Goal: Task Accomplishment & Management: Use online tool/utility

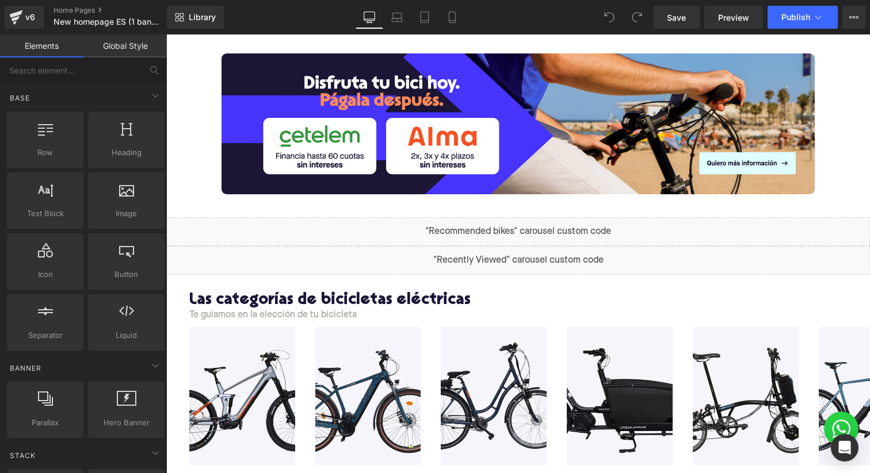
scroll to position [517, 0]
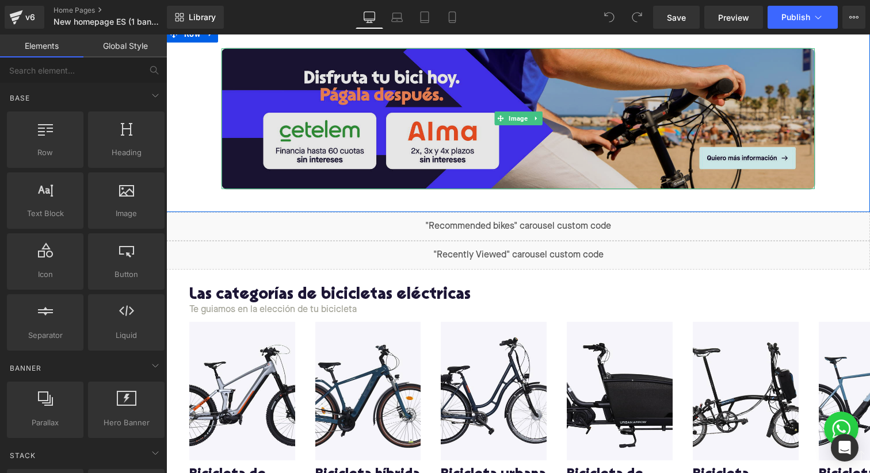
click at [462, 149] on img at bounding box center [517, 118] width 593 height 141
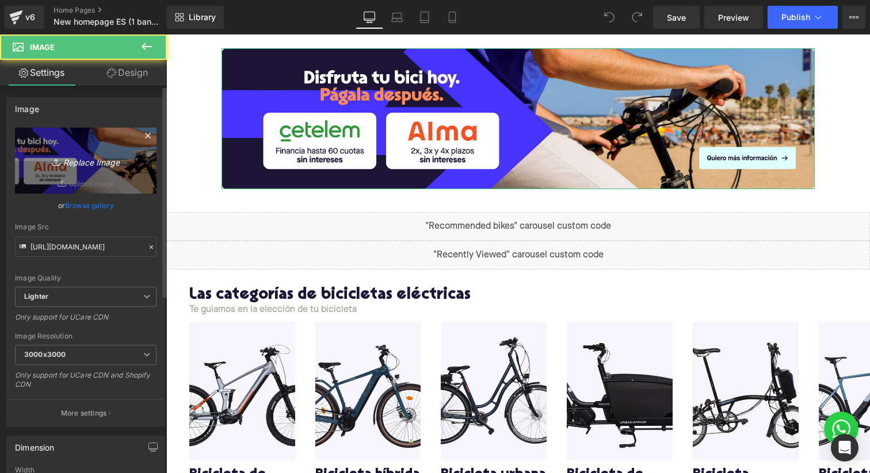
click at [71, 161] on icon "Replace Image" at bounding box center [86, 161] width 92 height 14
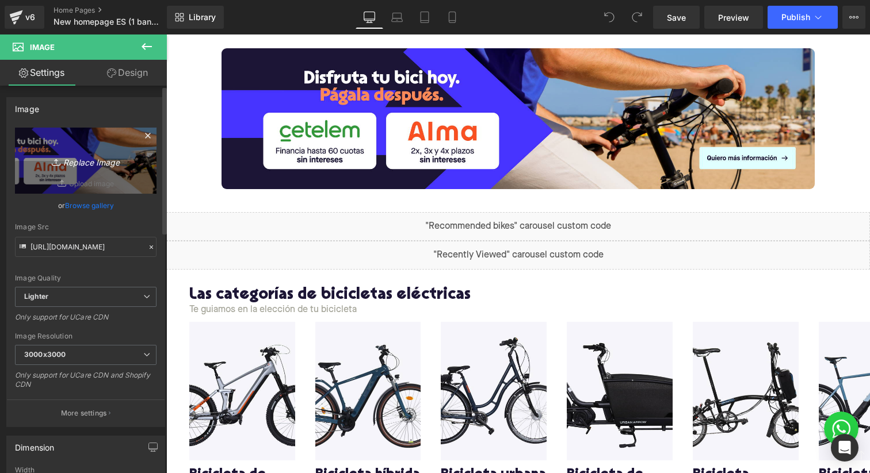
type input "C:\fakepath\financing_DESKTOP_homepage v2.jpg"
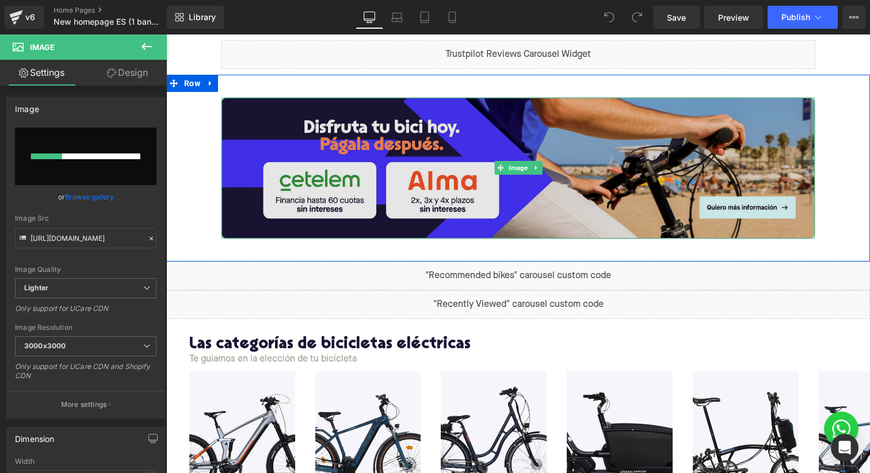
scroll to position [465, 0]
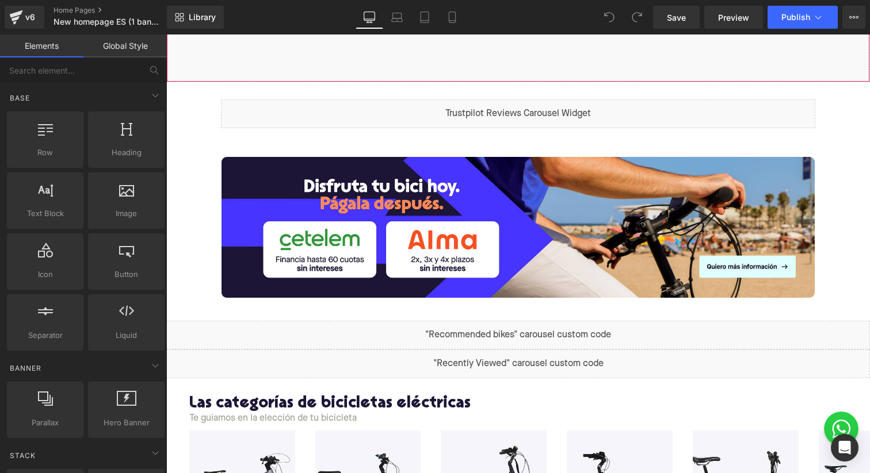
scroll to position [496, 0]
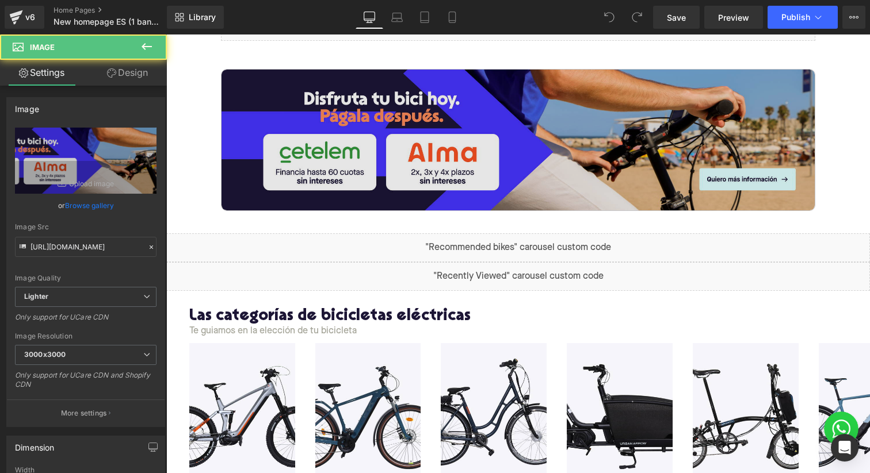
click at [503, 161] on img at bounding box center [517, 140] width 593 height 141
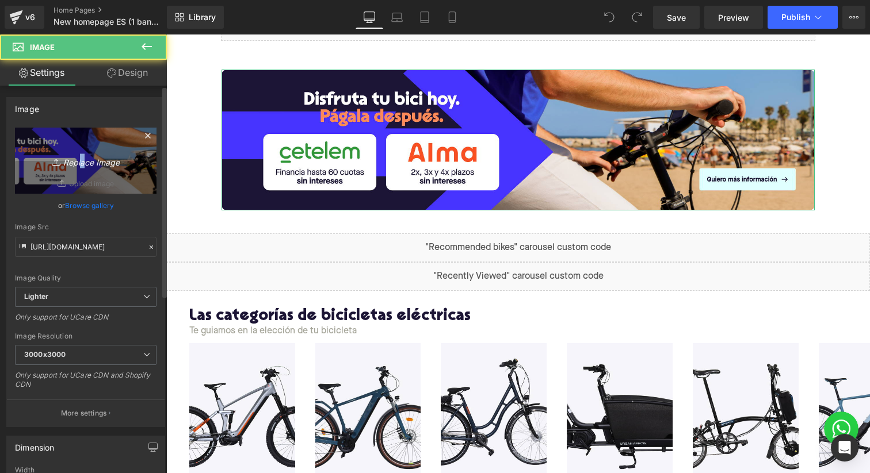
click at [78, 155] on icon "Replace Image" at bounding box center [86, 161] width 92 height 14
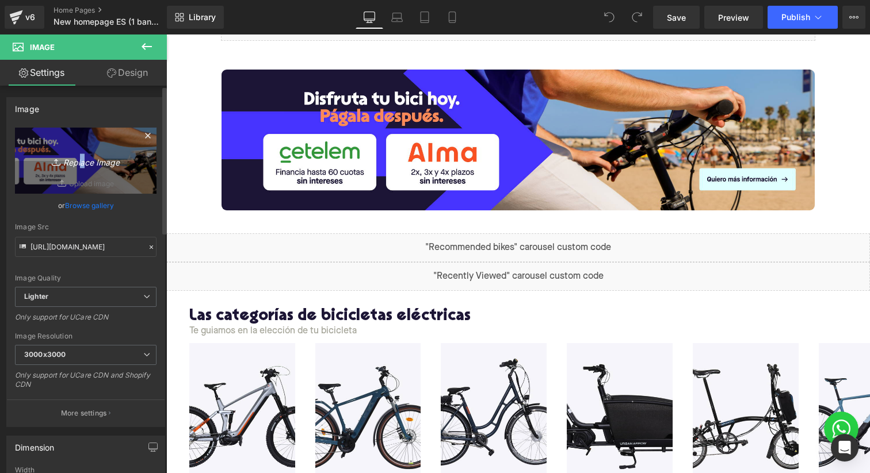
type input "C:\fakepath\financing_DESKTOP_homepage v2.jpg"
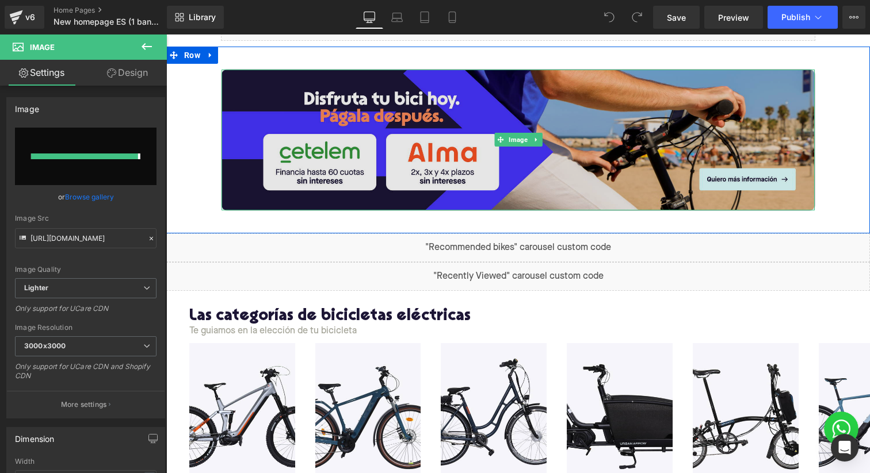
type input "[URL][DOMAIN_NAME]"
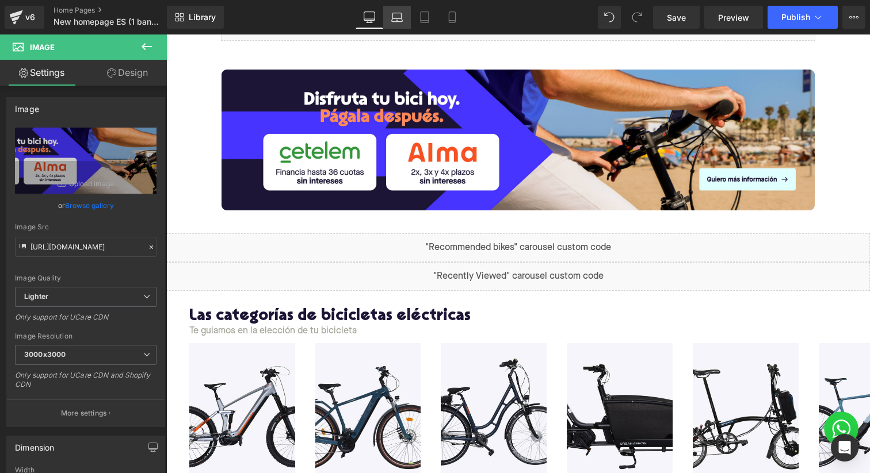
click at [397, 18] on icon at bounding box center [397, 19] width 11 height 3
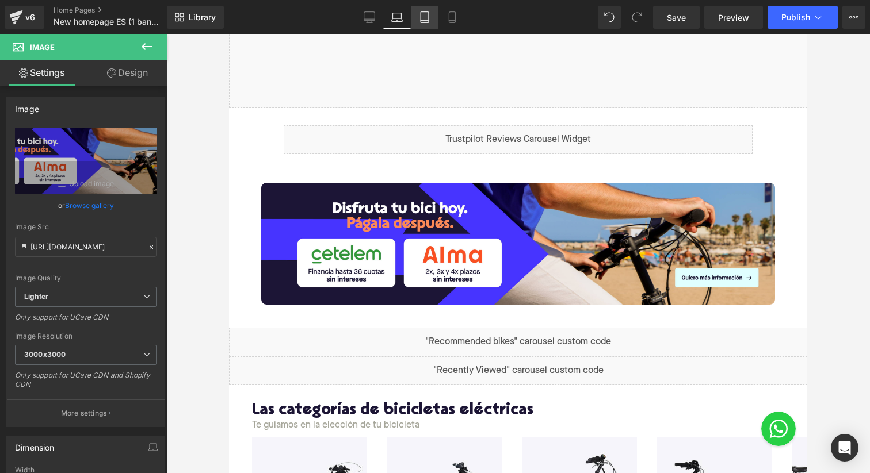
click at [425, 22] on icon at bounding box center [425, 18] width 12 height 12
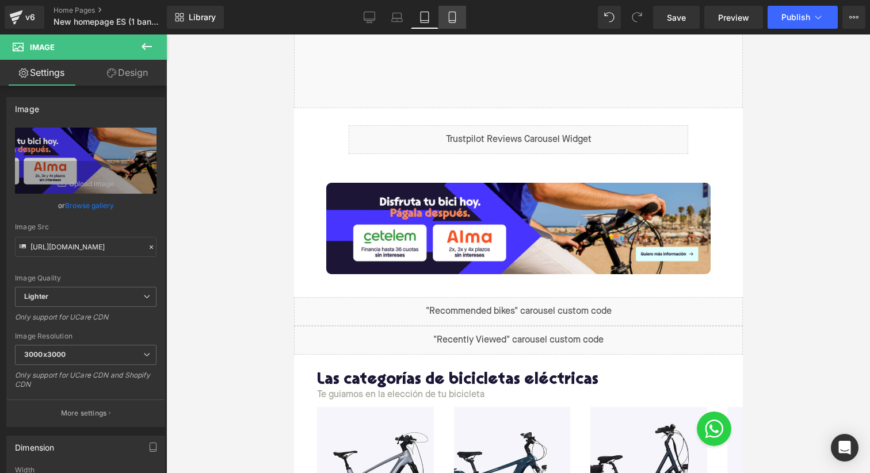
click at [441, 17] on link "Mobile" at bounding box center [452, 17] width 28 height 23
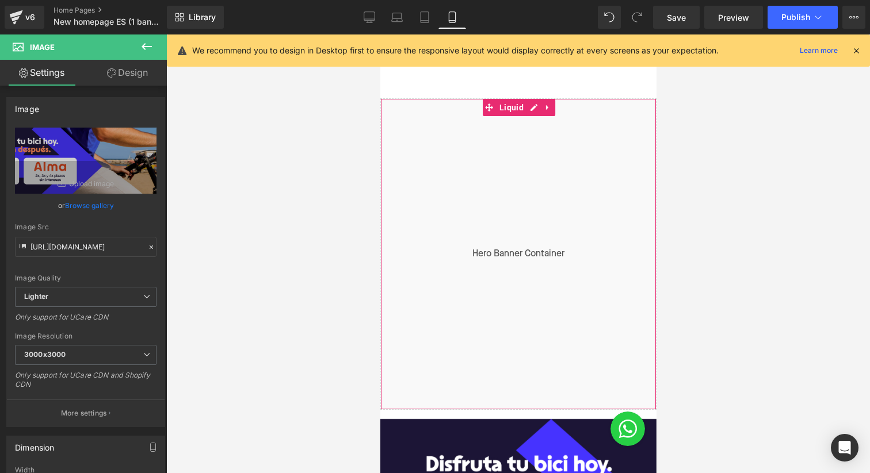
scroll to position [380, 0]
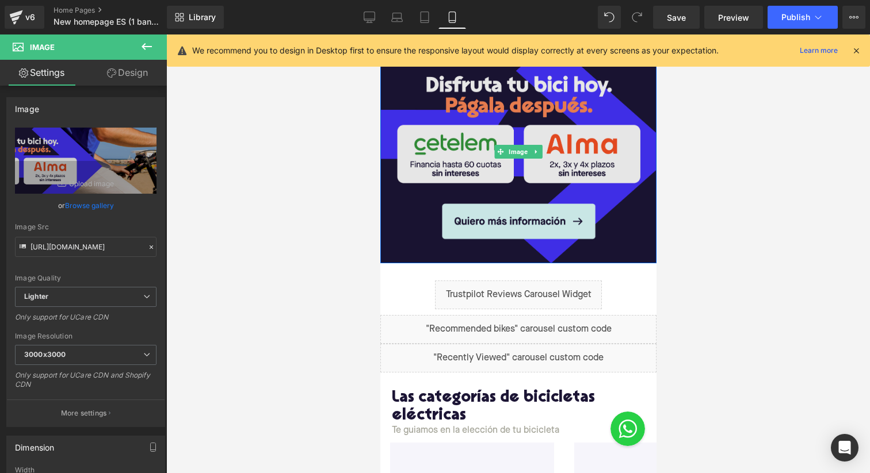
click at [490, 169] on img at bounding box center [518, 152] width 276 height 224
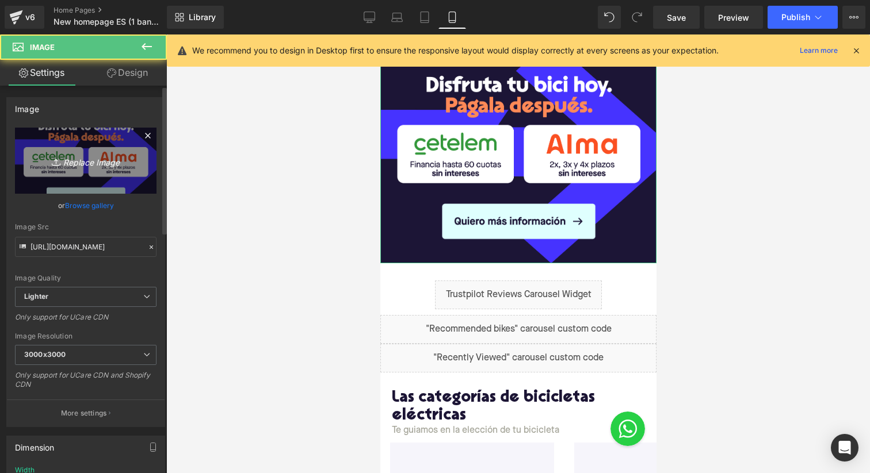
click at [85, 161] on icon "Replace Image" at bounding box center [86, 161] width 92 height 14
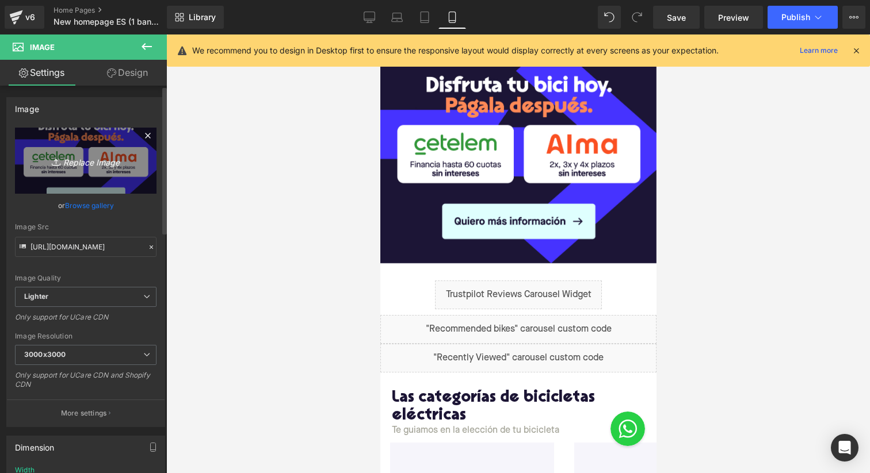
type input "C:\fakepath\moblie banner ES financing v2.jpg"
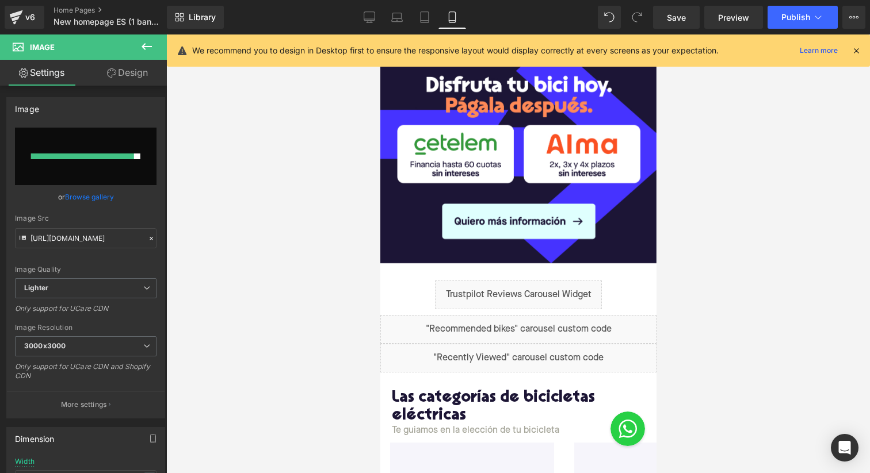
type input "[URL][DOMAIN_NAME]"
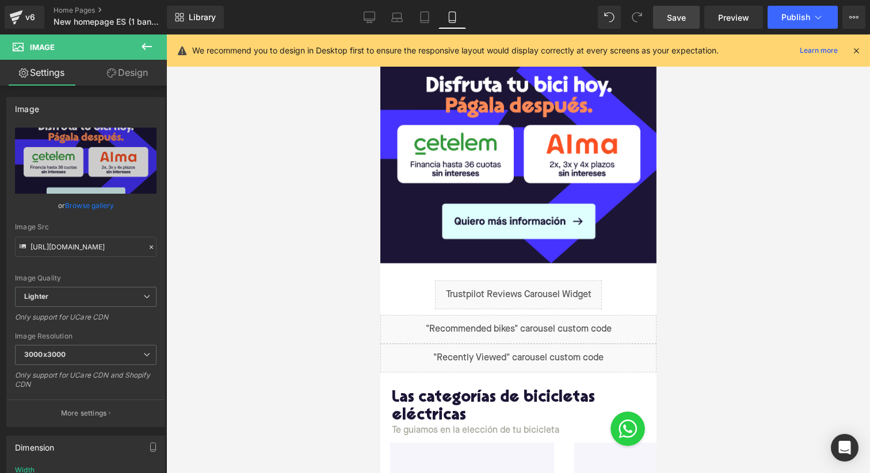
click at [675, 18] on span "Save" at bounding box center [676, 18] width 19 height 12
click at [790, 7] on button "Publish" at bounding box center [802, 17] width 70 height 23
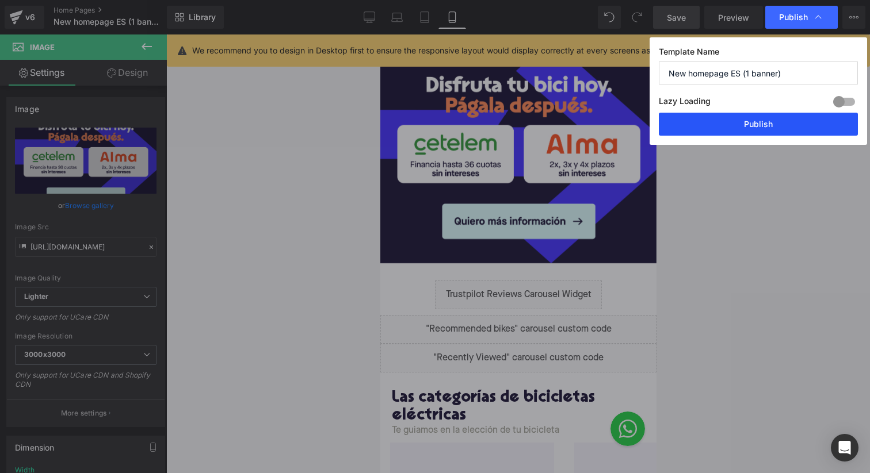
click at [737, 124] on button "Publish" at bounding box center [758, 124] width 199 height 23
